Goal: Information Seeking & Learning: Stay updated

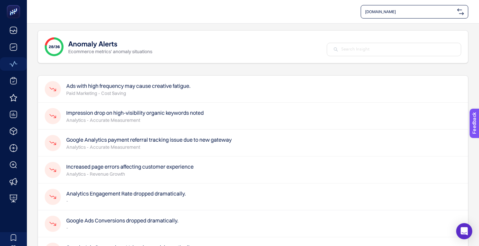
click at [338, 120] on div "Impression drop on high-visibility organic keywords noted Analytics - Accurate …" at bounding box center [253, 116] width 430 height 27
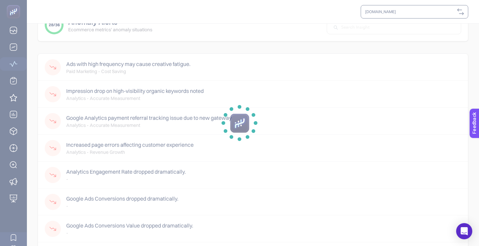
scroll to position [34, 0]
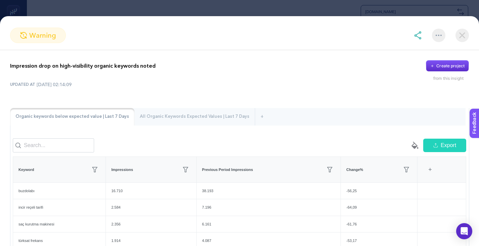
click at [462, 36] on img at bounding box center [462, 35] width 13 height 13
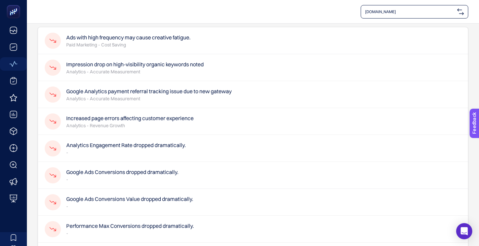
scroll to position [0, 0]
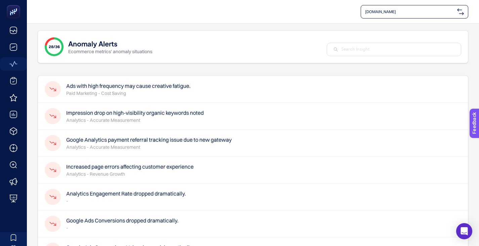
click at [144, 111] on h4 "Impression drop on high-visibility organic keywords noted" at bounding box center [135, 113] width 138 height 8
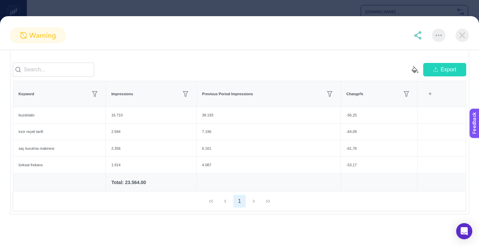
scroll to position [34, 0]
click at [463, 34] on img at bounding box center [462, 35] width 13 height 13
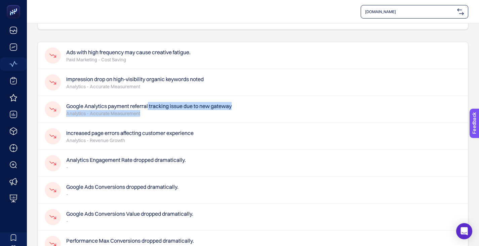
click at [153, 113] on div "Google Analytics payment referral tracking issue due to new gateway Analytics -…" at bounding box center [149, 109] width 166 height 15
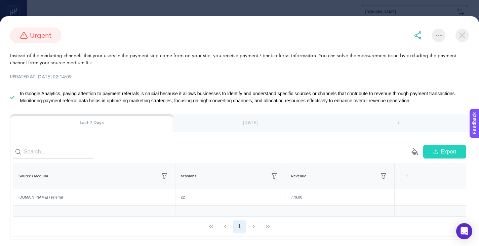
scroll to position [64, 0]
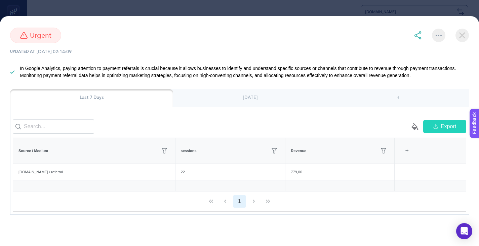
click at [464, 35] on img at bounding box center [462, 35] width 13 height 13
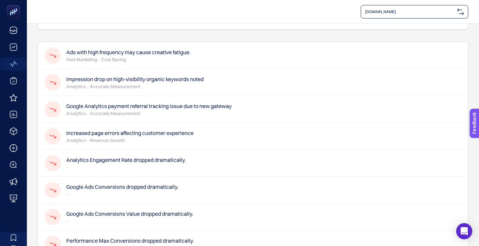
click at [166, 76] on h4 "Impression drop on high-visibility organic keywords noted" at bounding box center [135, 79] width 138 height 8
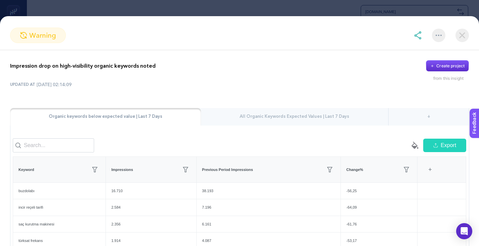
click at [466, 33] on img at bounding box center [462, 35] width 13 height 13
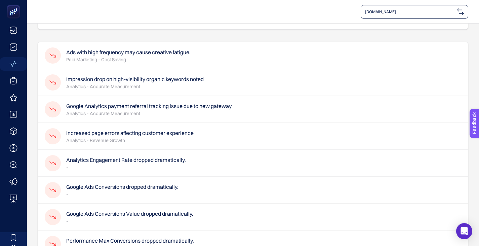
click at [134, 56] on h4 "Ads with high frequency may cause creative fatigue." at bounding box center [128, 52] width 124 height 8
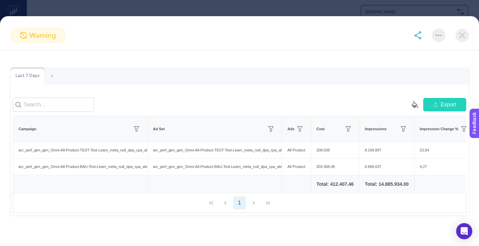
scroll to position [52, 0]
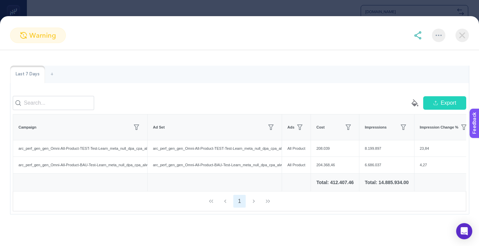
click at [462, 35] on img at bounding box center [462, 35] width 13 height 13
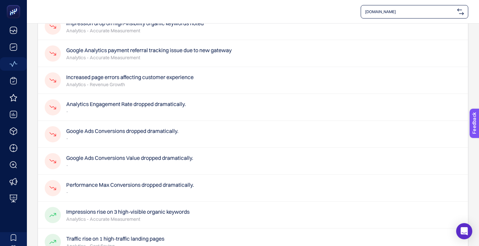
scroll to position [101, 0]
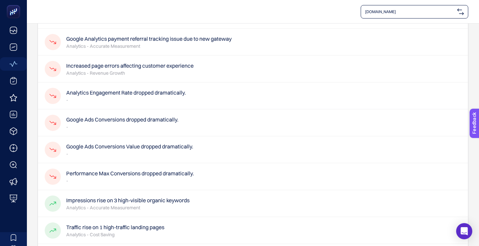
click at [120, 122] on h4 "Google Ads Conversions dropped dramatically." at bounding box center [122, 119] width 112 height 8
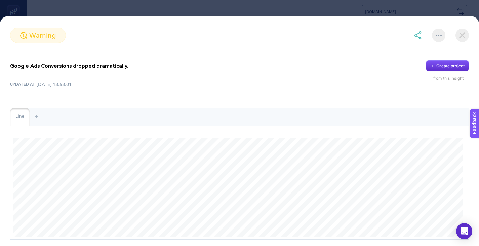
scroll to position [30, 0]
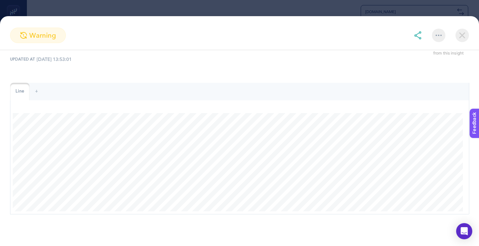
click at [464, 36] on img at bounding box center [462, 35] width 13 height 13
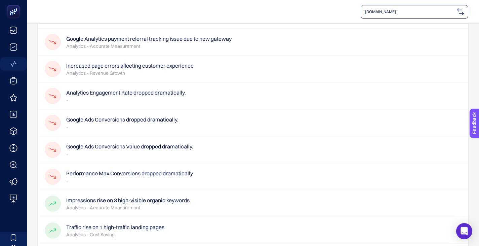
scroll to position [135, 0]
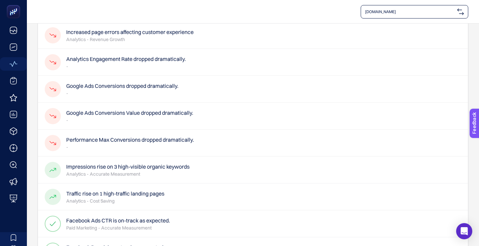
click at [168, 140] on h4 "Performance Max Conversions dropped dramatically." at bounding box center [130, 140] width 128 height 8
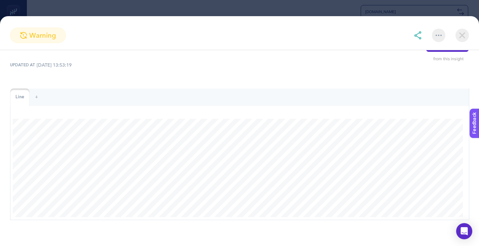
scroll to position [30, 0]
click at [462, 33] on img at bounding box center [462, 35] width 13 height 13
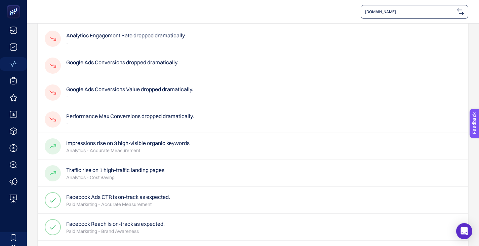
scroll to position [168, 0]
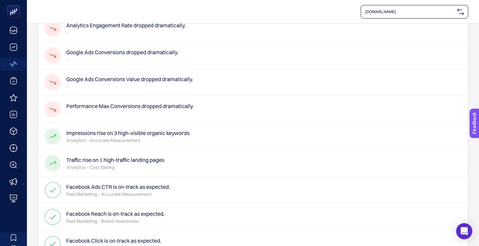
click at [156, 162] on h4 "Traffic rise on 1 high-traffic landing pages" at bounding box center [115, 160] width 98 height 8
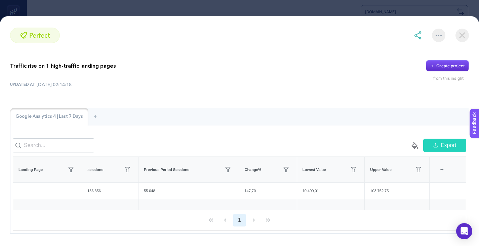
scroll to position [24, 0]
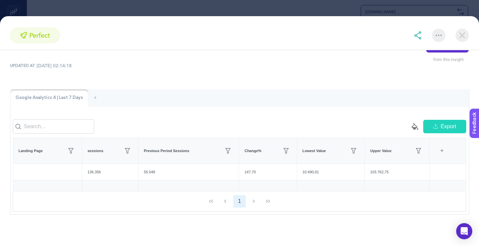
click at [461, 35] on img at bounding box center [462, 35] width 13 height 13
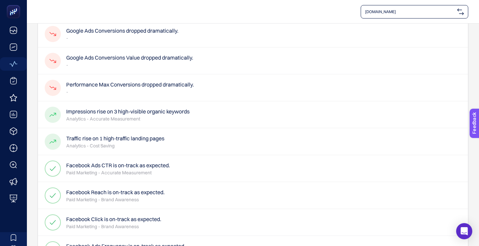
scroll to position [202, 0]
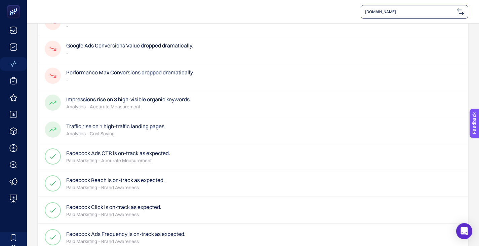
click at [184, 99] on h4 "Impressions rise on 3 high-visible organic keywords" at bounding box center [127, 99] width 123 height 8
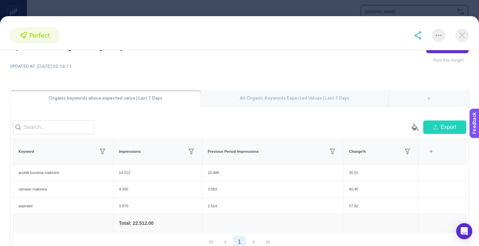
scroll to position [34, 0]
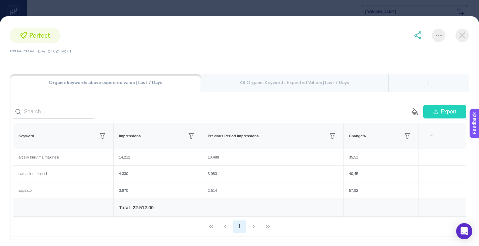
click at [460, 38] on img at bounding box center [462, 35] width 13 height 13
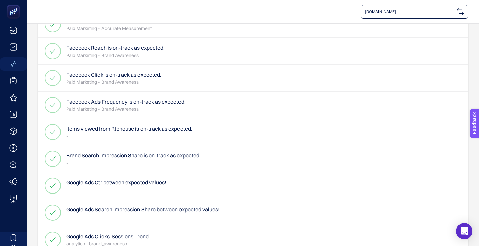
scroll to position [370, 0]
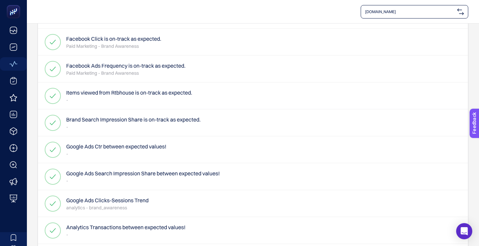
click at [193, 118] on h4 "Brand Search Impression Share is on-track as expected." at bounding box center [133, 119] width 135 height 8
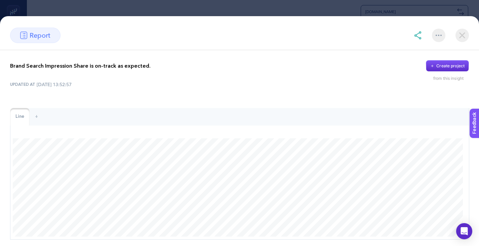
scroll to position [30, 0]
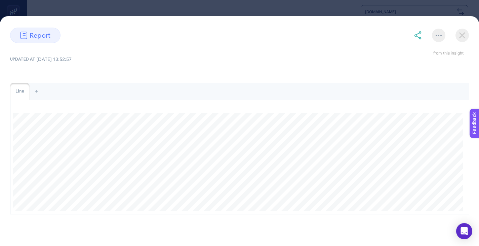
click at [465, 37] on img at bounding box center [462, 35] width 13 height 13
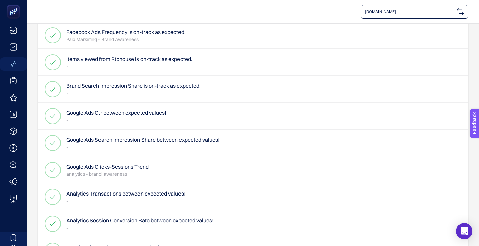
scroll to position [370, 0]
